Goal: Information Seeking & Learning: Learn about a topic

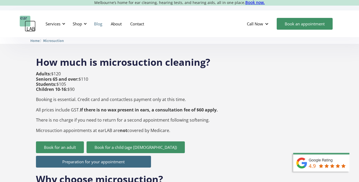
click at [100, 23] on link "Blog" at bounding box center [98, 23] width 17 height 15
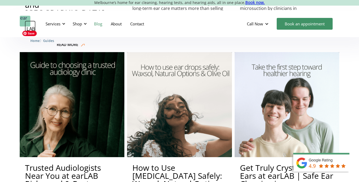
scroll to position [319, 0]
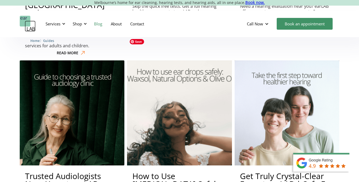
click at [158, 82] on img at bounding box center [179, 112] width 115 height 115
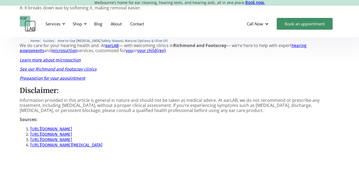
scroll to position [584, 0]
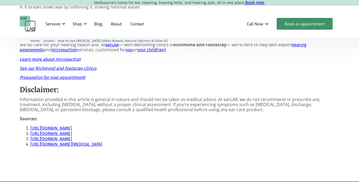
click at [69, 59] on em "Learn more about microsuction" at bounding box center [50, 59] width 61 height 5
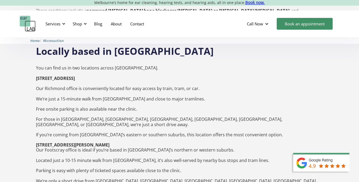
scroll to position [799, 0]
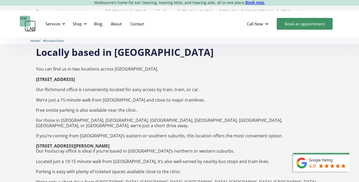
drag, startPoint x: 36, startPoint y: 63, endPoint x: 112, endPoint y: 65, distance: 76.0
click at [112, 65] on p "You can find us in two locations across Melbourne. 132 Burnley Street, Richmond…" at bounding box center [179, 130] width 287 height 138
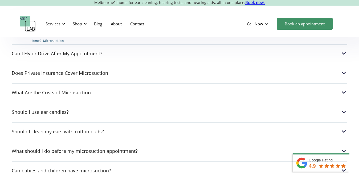
scroll to position [1336, 0]
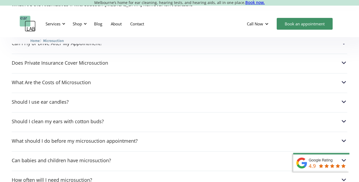
scroll to position [1370, 0]
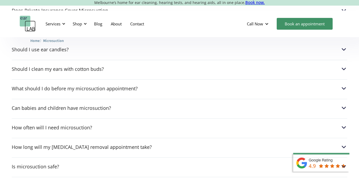
scroll to position [1423, 0]
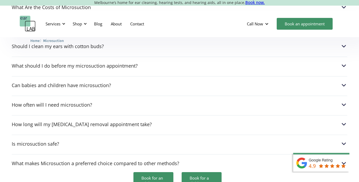
scroll to position [1436, 0]
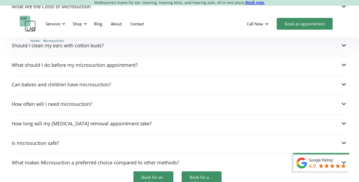
scroll to position [1430, 0]
